Goal: Transaction & Acquisition: Subscribe to service/newsletter

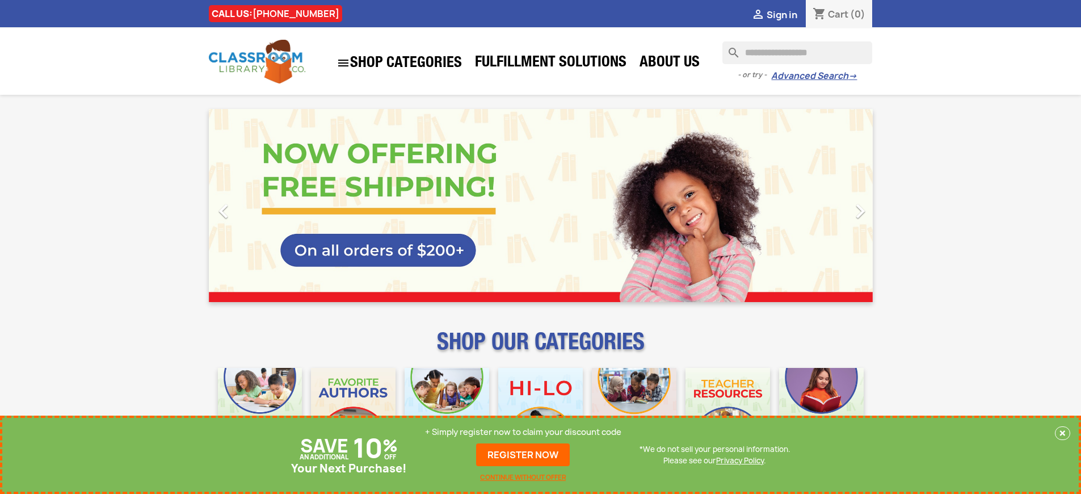
click at [523, 432] on p "+ Simply register now to claim your discount code" at bounding box center [523, 431] width 196 height 11
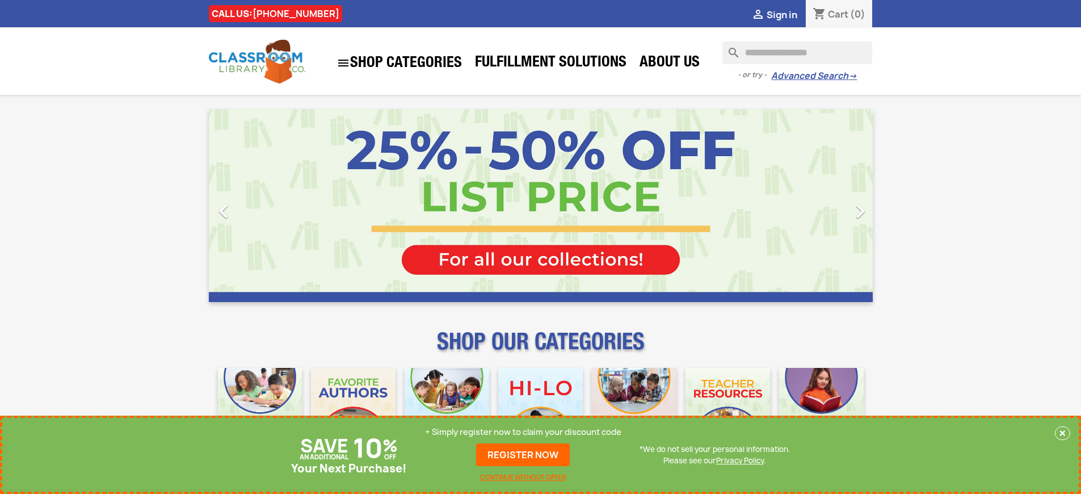
click at [523, 432] on p "+ Simply register now to claim your discount code" at bounding box center [523, 431] width 196 height 11
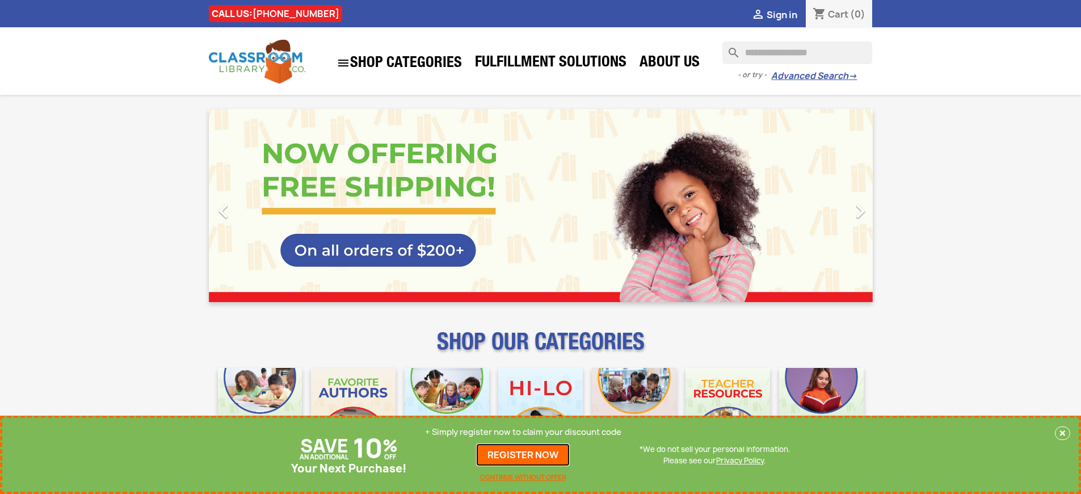
click at [523, 454] on link "REGISTER NOW" at bounding box center [523, 454] width 94 height 23
click at [523, 432] on p "+ Simply register now to claim your discount code" at bounding box center [523, 431] width 196 height 11
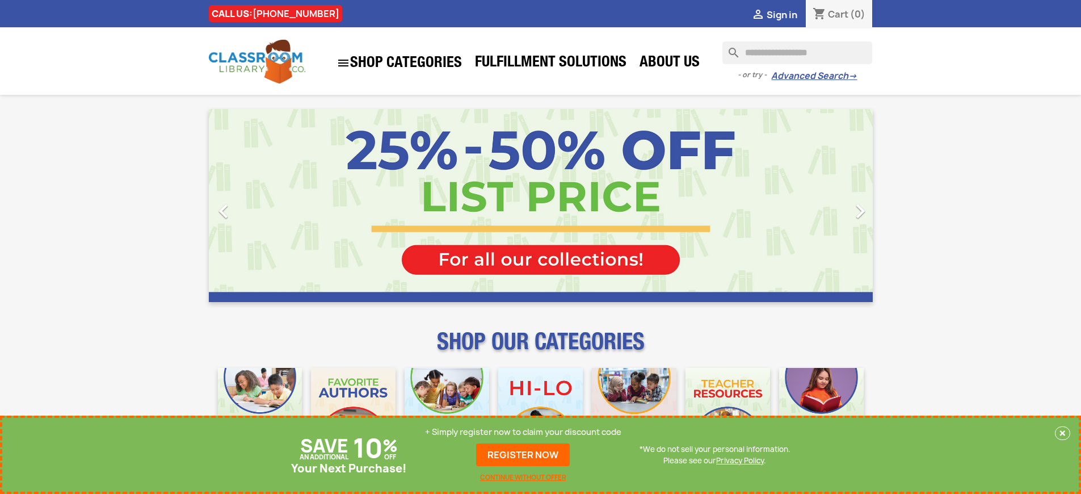
click at [523, 432] on p "+ Simply register now to claim your discount code" at bounding box center [523, 431] width 196 height 11
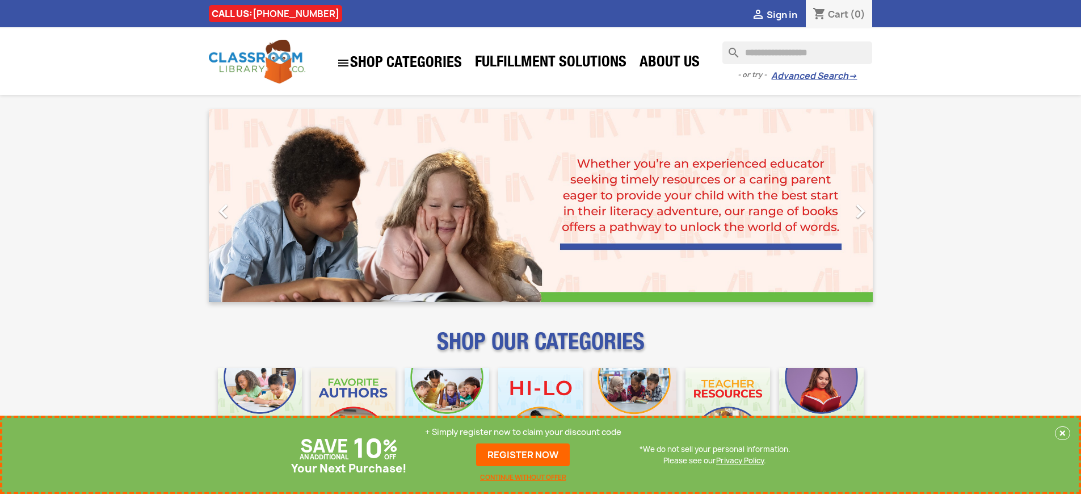
click at [523, 432] on p "+ Simply register now to claim your discount code" at bounding box center [523, 431] width 196 height 11
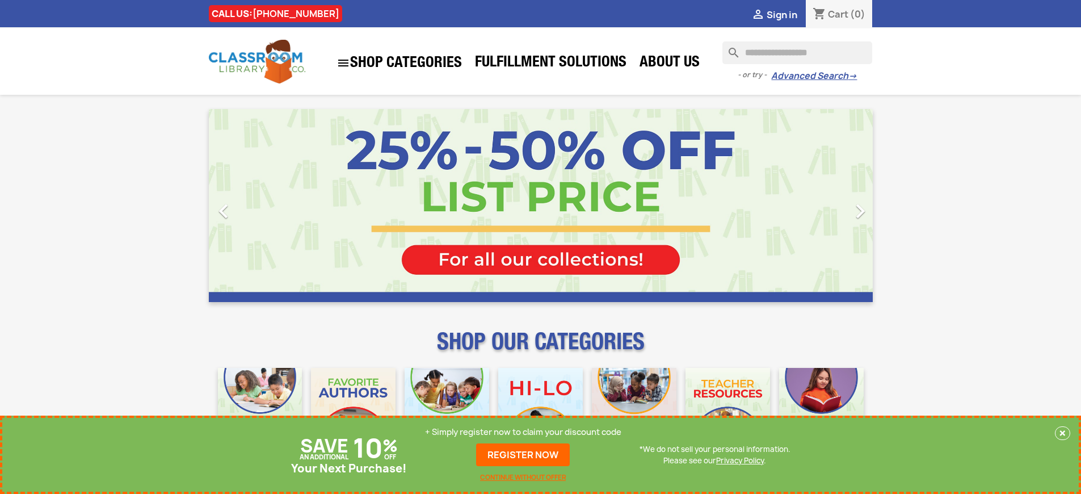
click at [523, 432] on p "+ Simply register now to claim your discount code" at bounding box center [523, 431] width 196 height 11
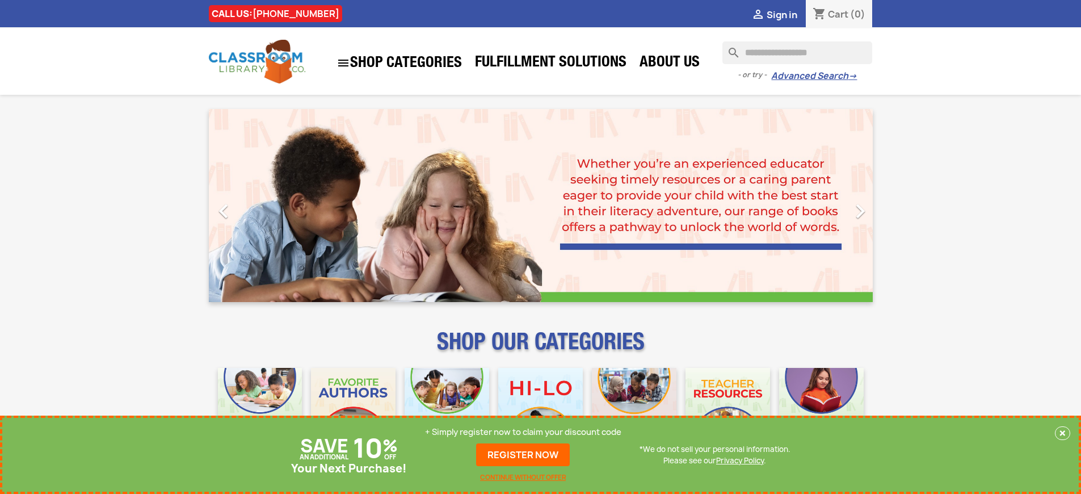
click at [523, 432] on p "+ Simply register now to claim your discount code" at bounding box center [523, 431] width 196 height 11
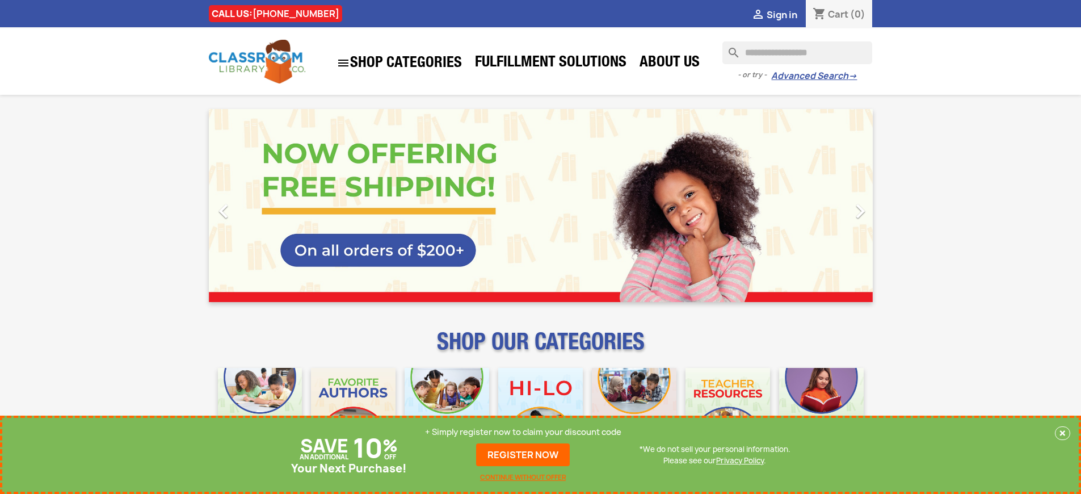
click at [523, 432] on p "+ Simply register now to claim your discount code" at bounding box center [523, 431] width 196 height 11
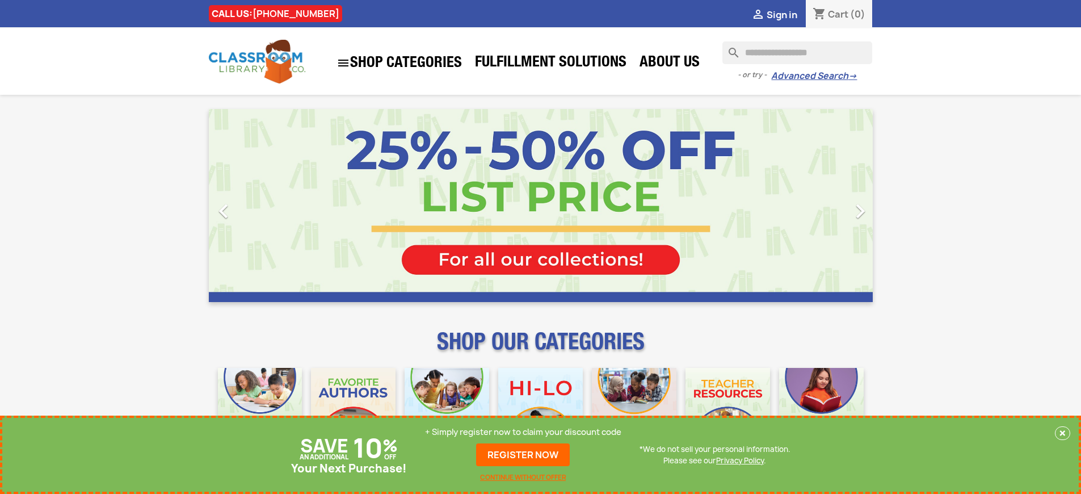
click at [523, 432] on p "+ Simply register now to claim your discount code" at bounding box center [523, 431] width 196 height 11
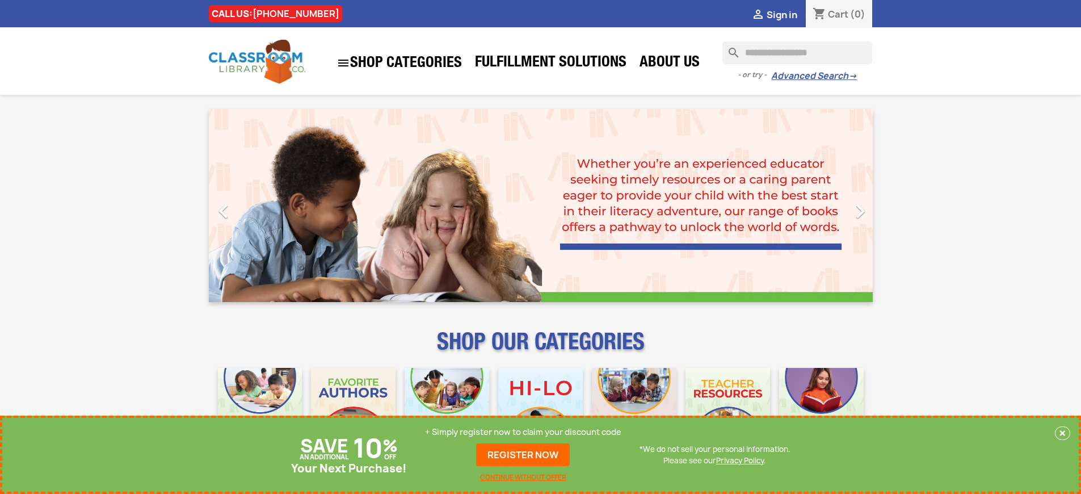
click at [523, 432] on p "+ Simply register now to claim your discount code" at bounding box center [523, 431] width 196 height 11
click at [523, 454] on link "REGISTER NOW" at bounding box center [523, 454] width 94 height 23
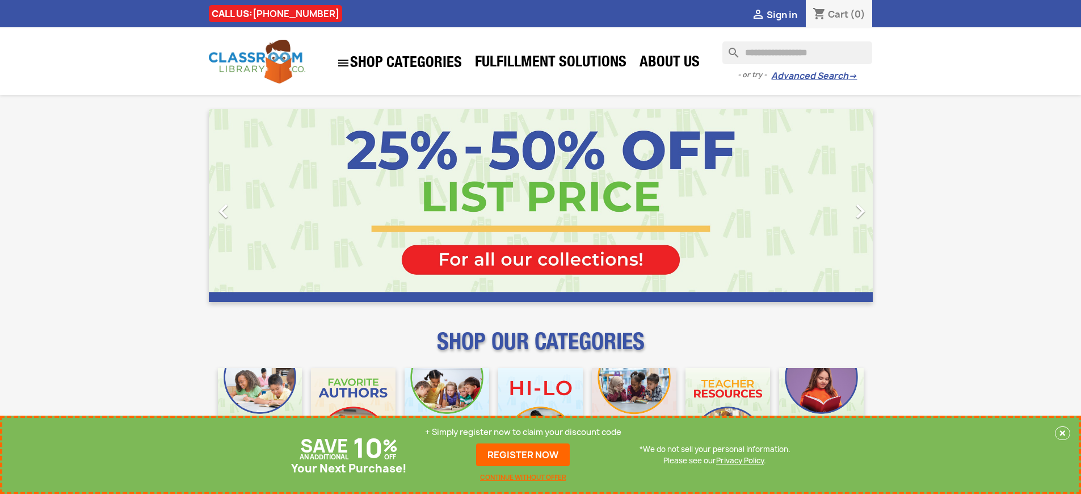
click at [523, 432] on p "+ Simply register now to claim your discount code" at bounding box center [523, 431] width 196 height 11
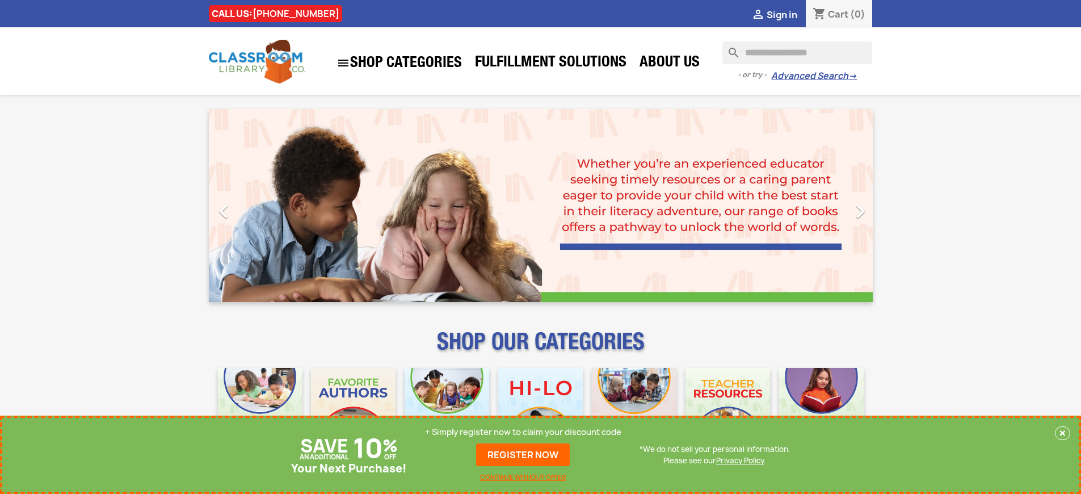
click at [523, 432] on p "+ Simply register now to claim your discount code" at bounding box center [523, 431] width 196 height 11
click at [523, 454] on link "REGISTER NOW" at bounding box center [523, 454] width 94 height 23
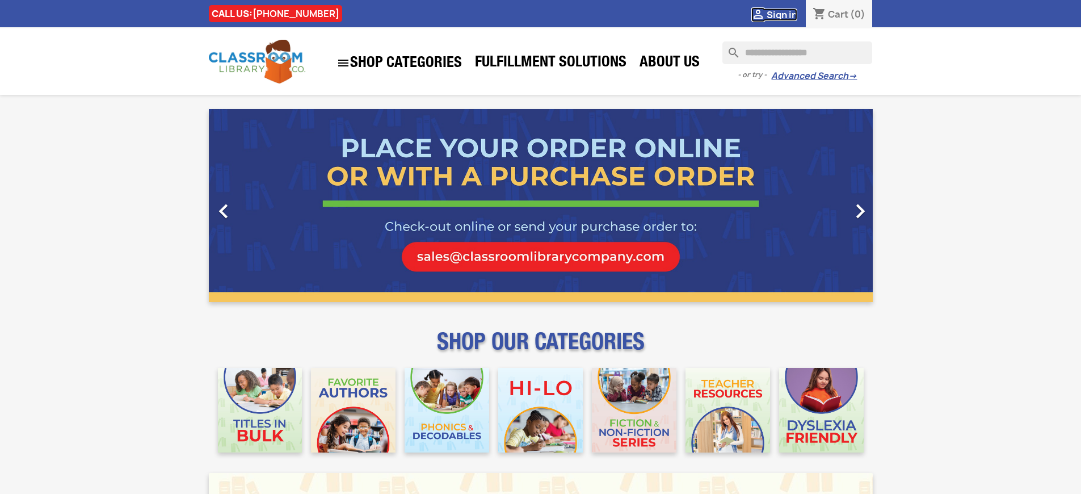
click at [781, 14] on span "Sign in" at bounding box center [781, 15] width 31 height 12
